Goal: Complete application form: Complete application form

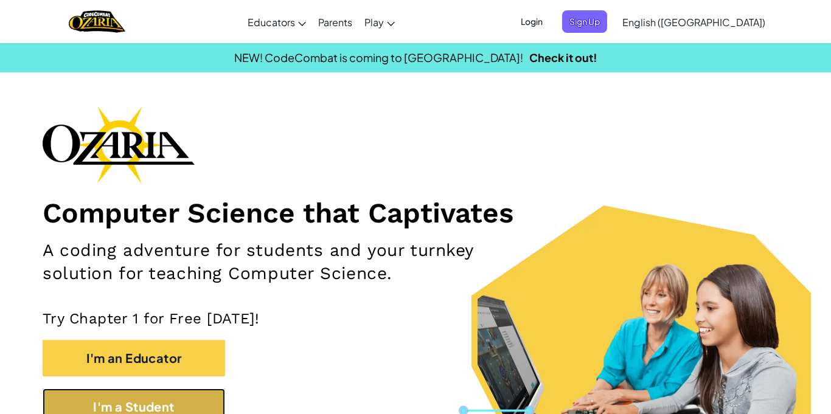
click at [142, 399] on button "I'm a Student" at bounding box center [134, 407] width 183 height 37
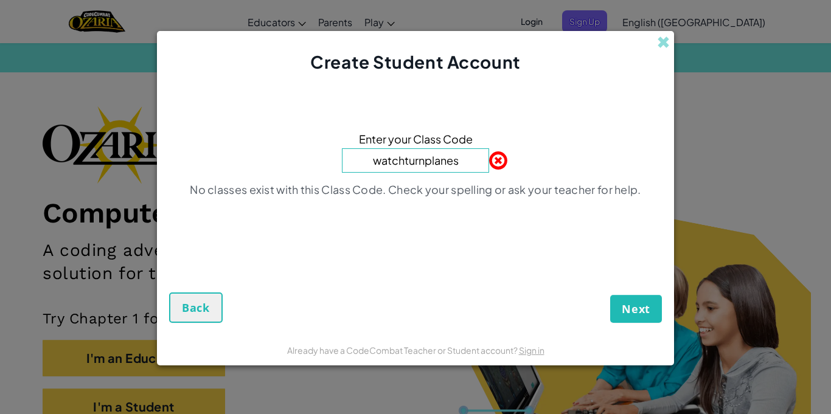
click at [379, 161] on input "watchturnplanes" at bounding box center [415, 160] width 147 height 24
click at [632, 315] on span "Next" at bounding box center [636, 309] width 29 height 15
click at [640, 313] on span "Next" at bounding box center [636, 309] width 29 height 15
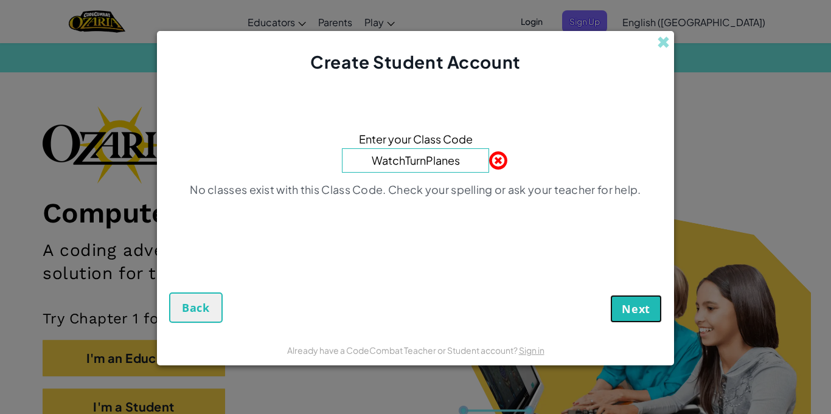
click at [640, 313] on span "Next" at bounding box center [636, 309] width 29 height 15
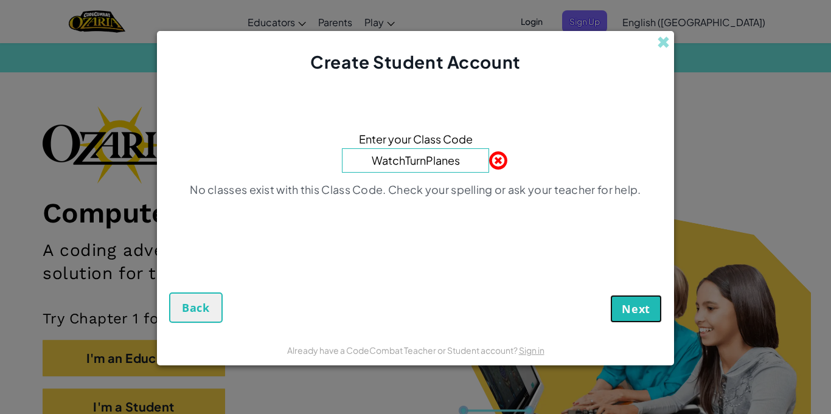
click at [640, 313] on span "Next" at bounding box center [636, 309] width 29 height 15
click at [457, 158] on input "WatchTurnPlanes" at bounding box center [415, 160] width 147 height 24
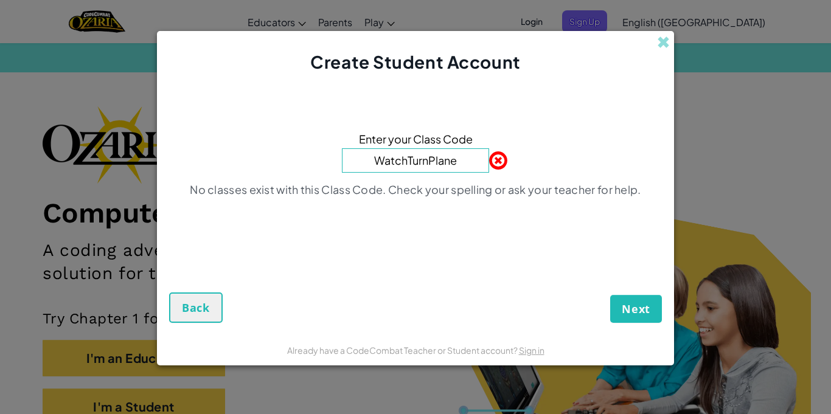
type input "WatchTurnPlane"
click at [642, 312] on span "Next" at bounding box center [636, 309] width 29 height 15
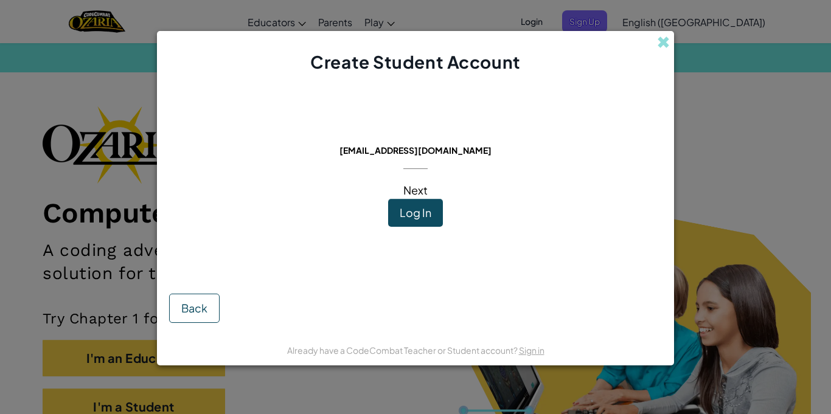
click at [412, 203] on button "Log In" at bounding box center [415, 213] width 55 height 28
